Goal: Task Accomplishment & Management: Use online tool/utility

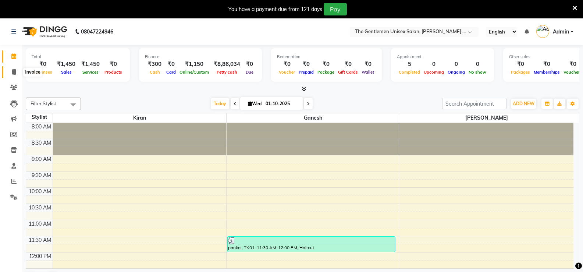
click at [16, 73] on icon at bounding box center [14, 72] width 4 height 6
select select "service"
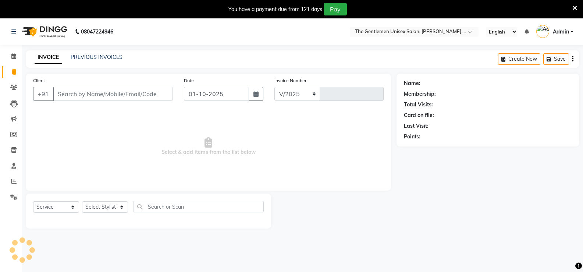
select select "5552"
type input "1192"
type input "7057866466"
click at [146, 95] on span "Add Client" at bounding box center [153, 93] width 29 height 7
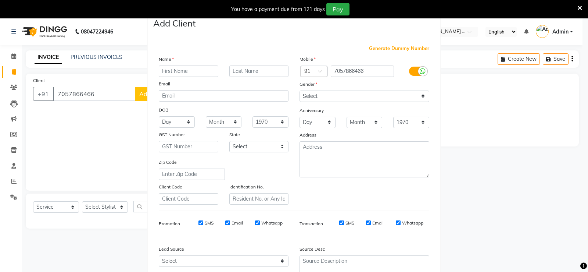
drag, startPoint x: 162, startPoint y: 72, endPoint x: 174, endPoint y: 66, distance: 13.3
click at [162, 72] on input "text" at bounding box center [189, 70] width 60 height 11
type input "[PERSON_NAME]"
click at [381, 94] on select "Select [DEMOGRAPHIC_DATA] [DEMOGRAPHIC_DATA] Other Prefer Not To Say" at bounding box center [365, 95] width 130 height 11
select select "[DEMOGRAPHIC_DATA]"
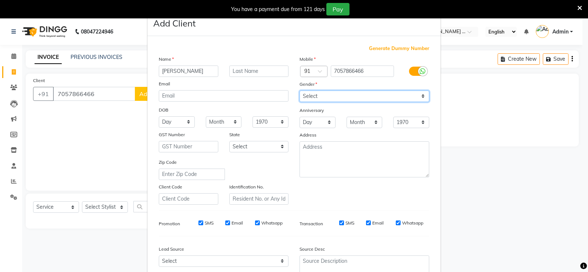
click at [300, 90] on select "Select [DEMOGRAPHIC_DATA] [DEMOGRAPHIC_DATA] Other Prefer Not To Say" at bounding box center [365, 95] width 130 height 11
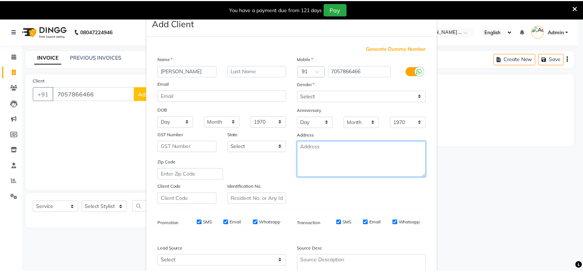
scroll to position [68, 0]
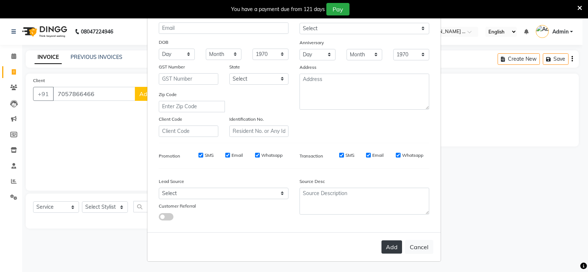
click at [399, 248] on button "Add" at bounding box center [392, 246] width 21 height 13
select select
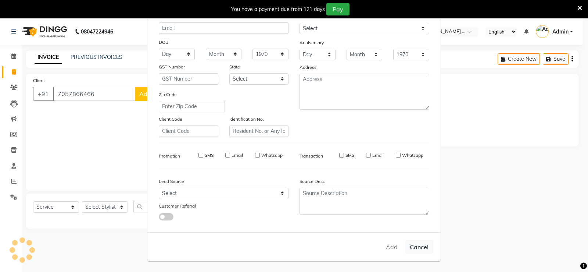
select select
checkbox input "false"
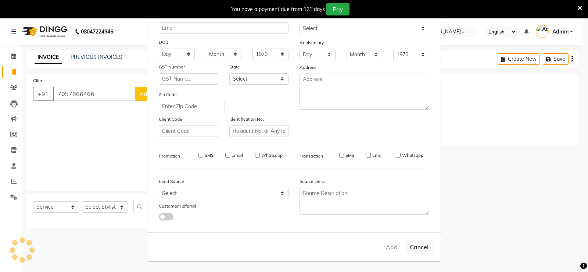
checkbox input "false"
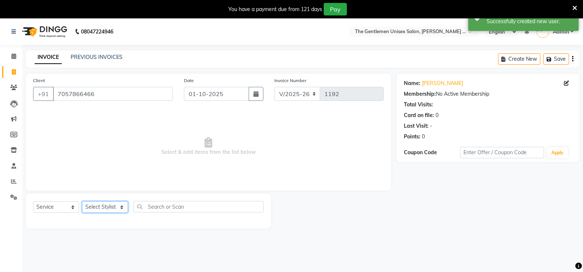
click at [108, 208] on select "Select Stylist [PERSON_NAME]" at bounding box center [105, 206] width 46 height 11
select select "47146"
click at [82, 201] on select "Select Stylist [PERSON_NAME]" at bounding box center [105, 206] width 46 height 11
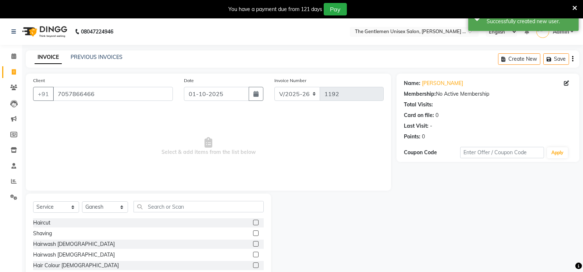
click at [253, 220] on label at bounding box center [256, 222] width 6 height 6
click at [253, 220] on input "checkbox" at bounding box center [255, 222] width 5 height 5
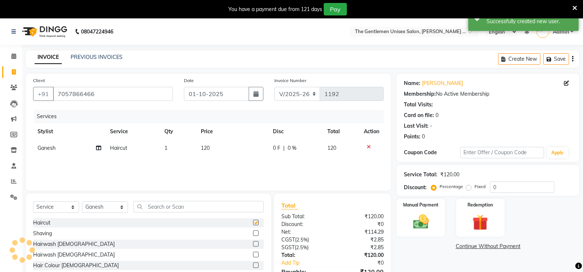
checkbox input "false"
click at [253, 242] on label at bounding box center [256, 244] width 6 height 6
click at [253, 242] on input "checkbox" at bounding box center [255, 244] width 5 height 5
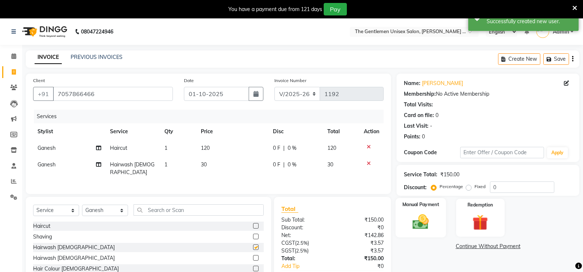
checkbox input "false"
click at [423, 218] on img at bounding box center [420, 221] width 26 height 19
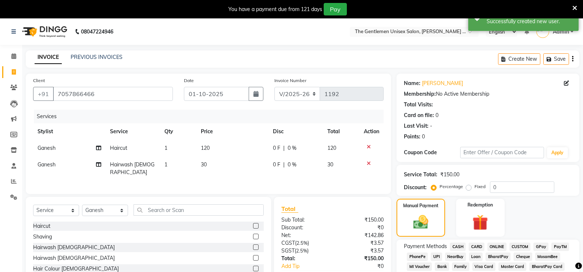
click at [488, 247] on span "ONLINE" at bounding box center [496, 246] width 19 height 8
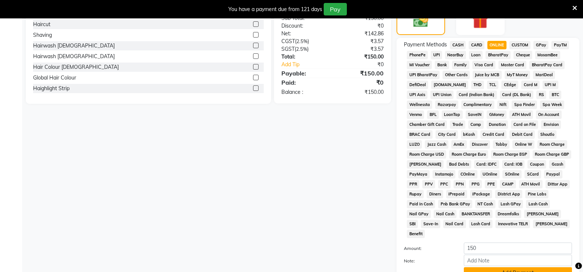
scroll to position [204, 0]
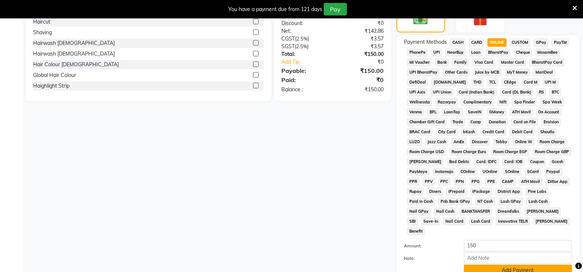
click at [498, 264] on button "Add Payment" at bounding box center [518, 269] width 108 height 11
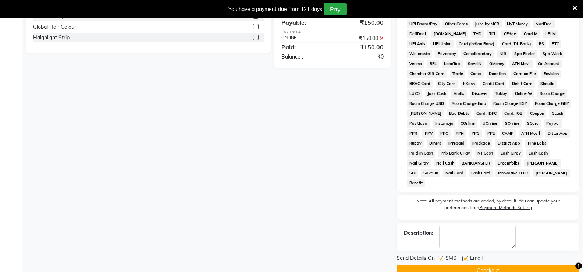
scroll to position [255, 0]
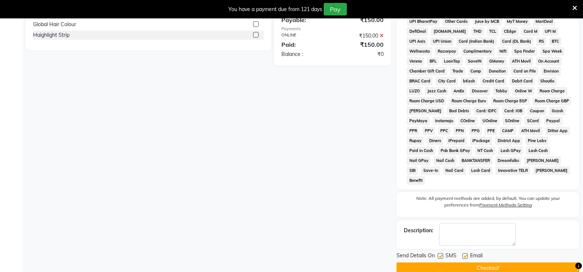
click at [498, 263] on button "Checkout" at bounding box center [487, 267] width 183 height 11
